Goal: Task Accomplishment & Management: Manage account settings

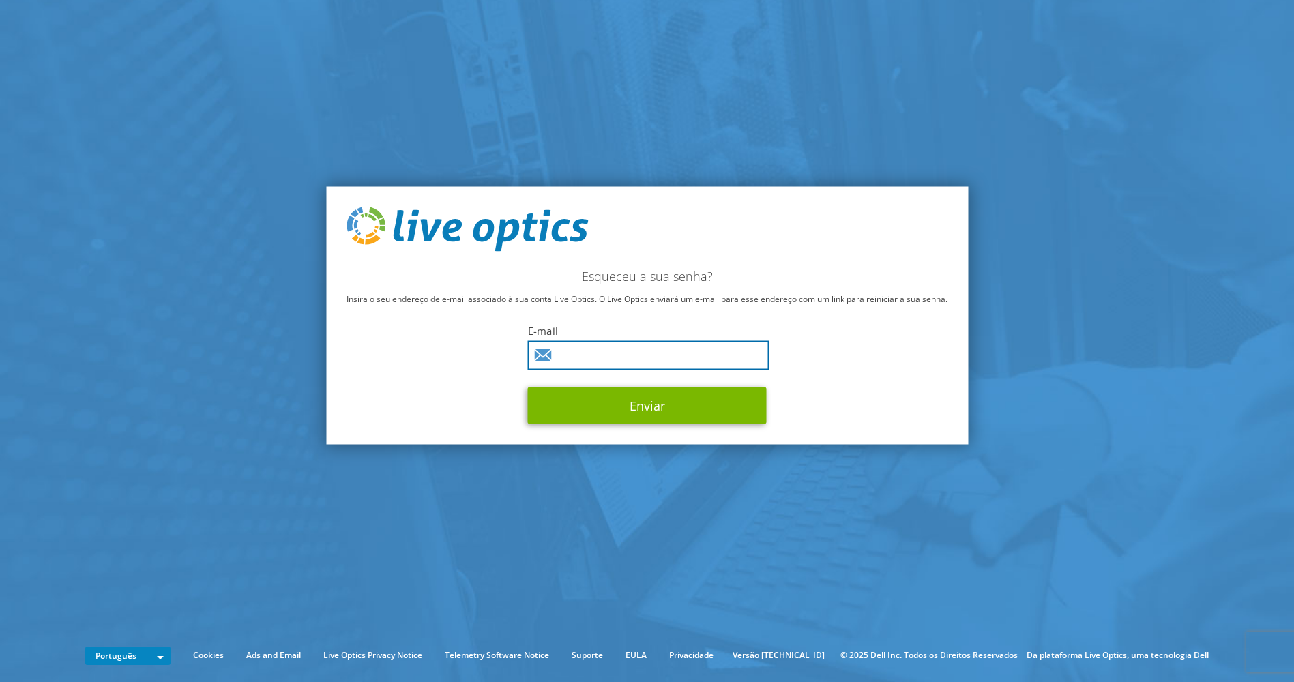
click at [657, 357] on input "text" at bounding box center [648, 355] width 241 height 29
type input "thiago.higa@mosb.com.br"
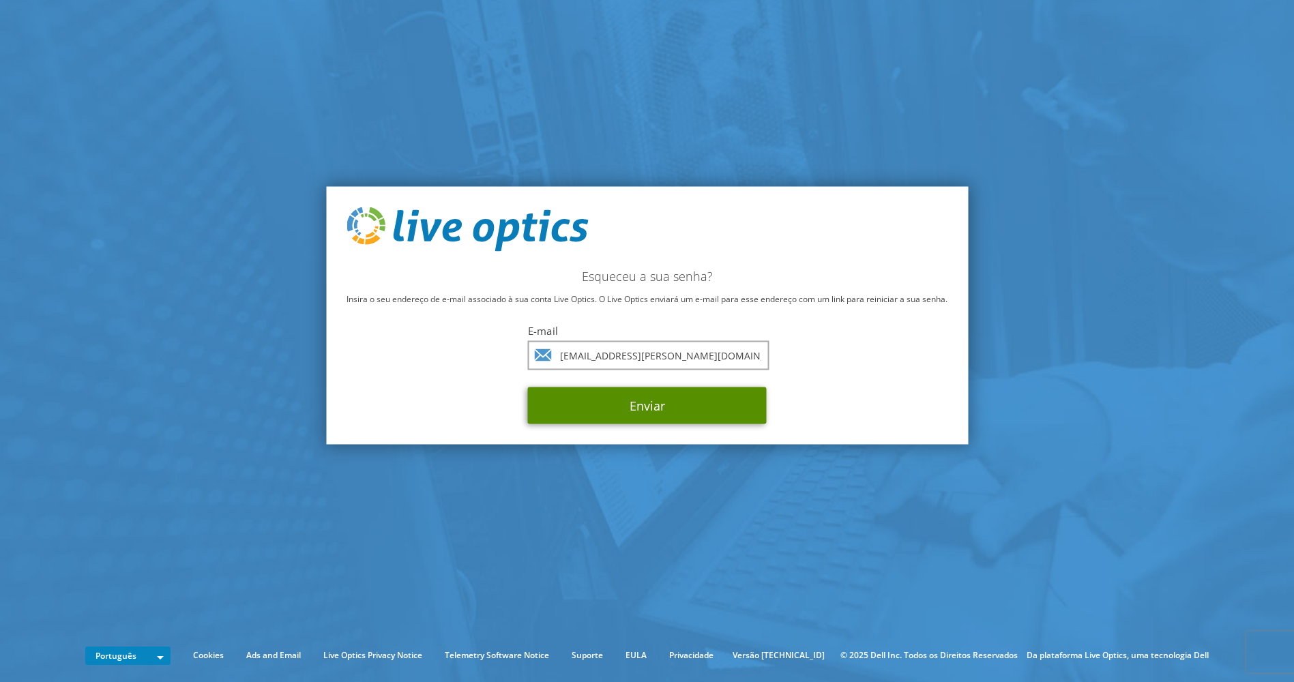
click at [665, 400] on button "Enviar" at bounding box center [647, 405] width 239 height 37
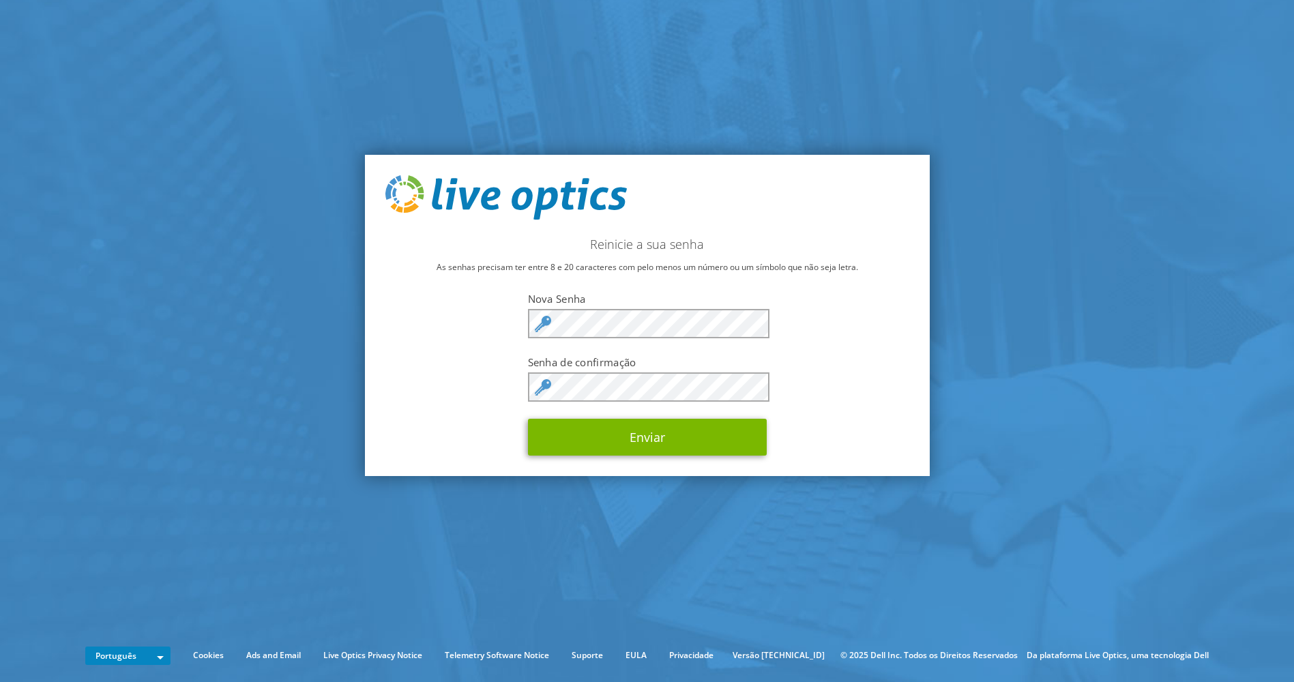
click at [823, 338] on div "Reinicie a sua senha As senhas precisam ter entre 8 e 20 caracteres com pelo me…" at bounding box center [647, 316] width 565 height 322
click at [807, 388] on div "Reinicie a sua senha As senhas precisam ter entre 8 e 20 caracteres com pelo me…" at bounding box center [647, 316] width 565 height 322
click at [700, 443] on button "Enviar" at bounding box center [647, 437] width 239 height 37
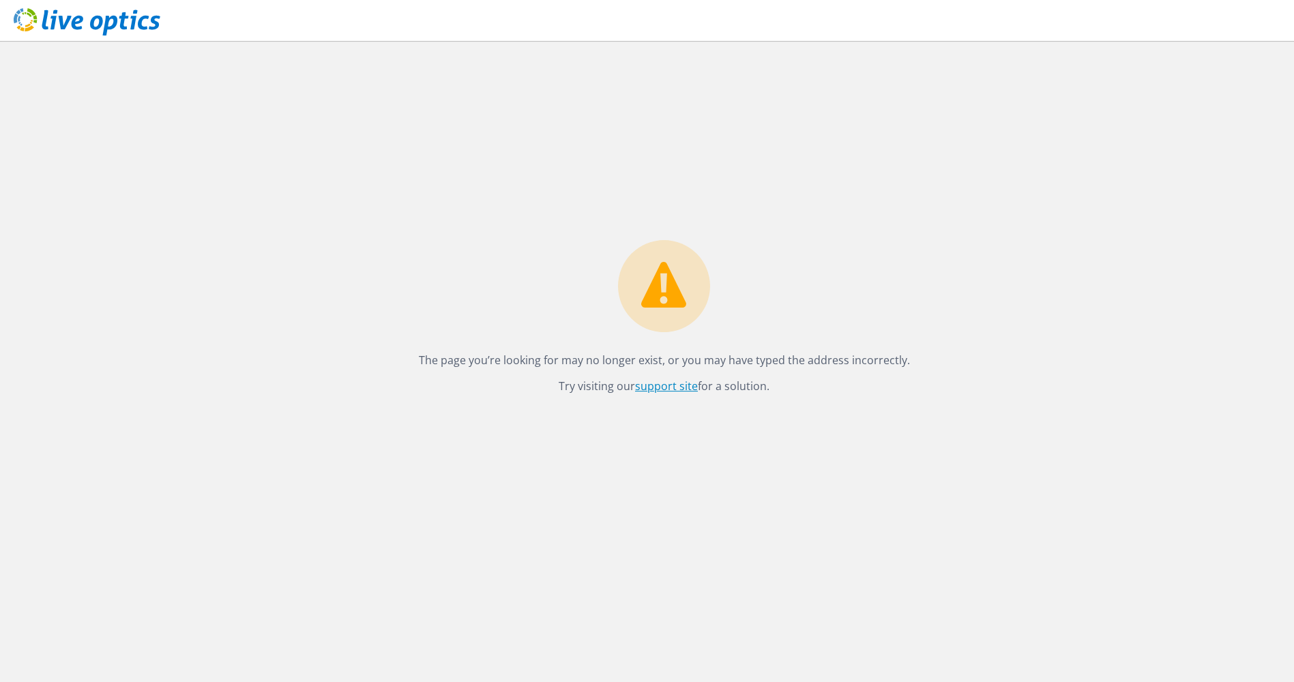
click at [673, 388] on link "support site" at bounding box center [666, 385] width 63 height 15
